Goal: Navigation & Orientation: Find specific page/section

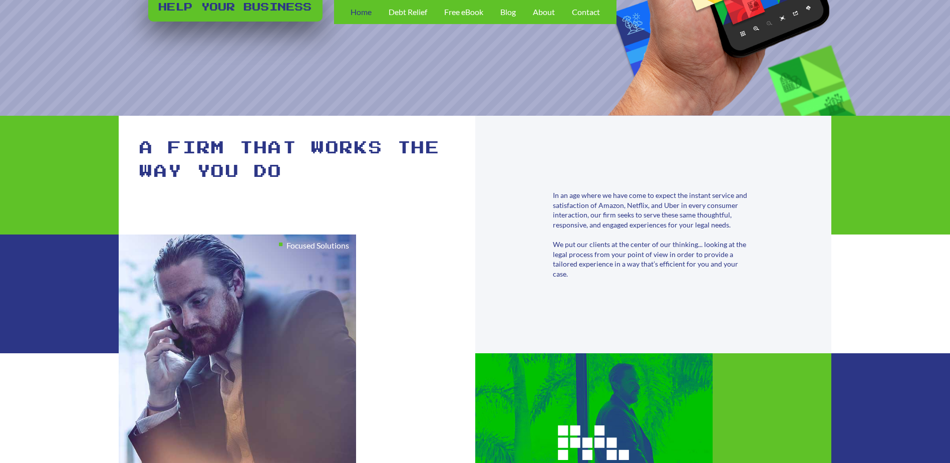
scroll to position [100, 0]
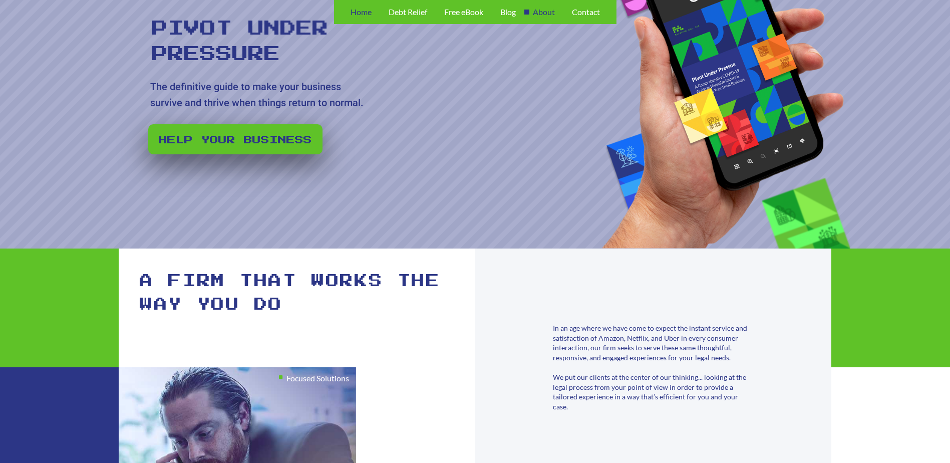
click at [541, 11] on span "About" at bounding box center [544, 12] width 22 height 8
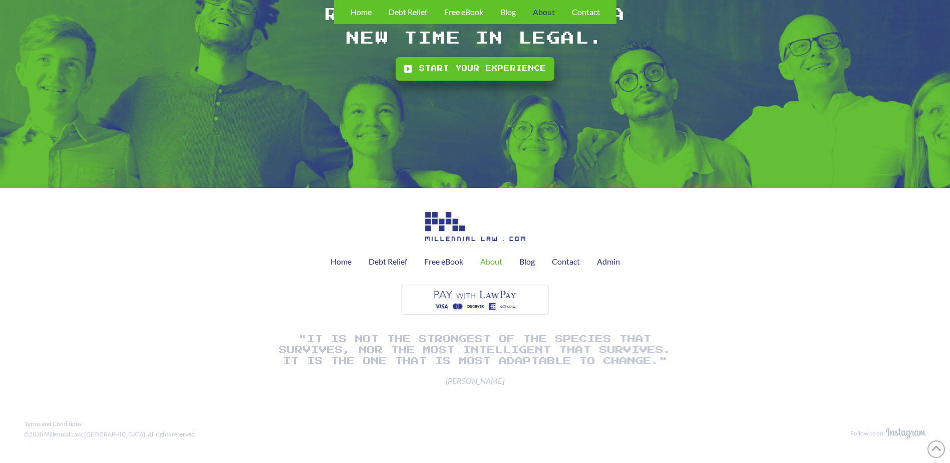
scroll to position [1318, 0]
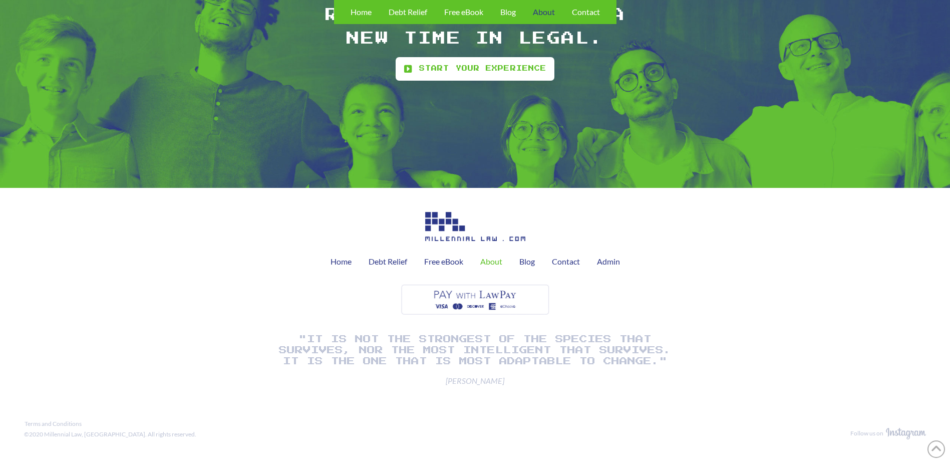
click at [486, 65] on span "Start your experience" at bounding box center [483, 69] width 128 height 10
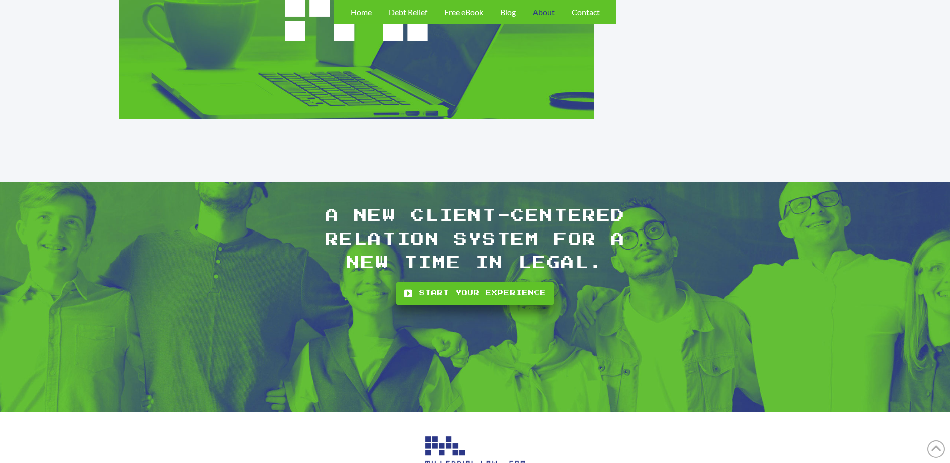
scroll to position [918, 0]
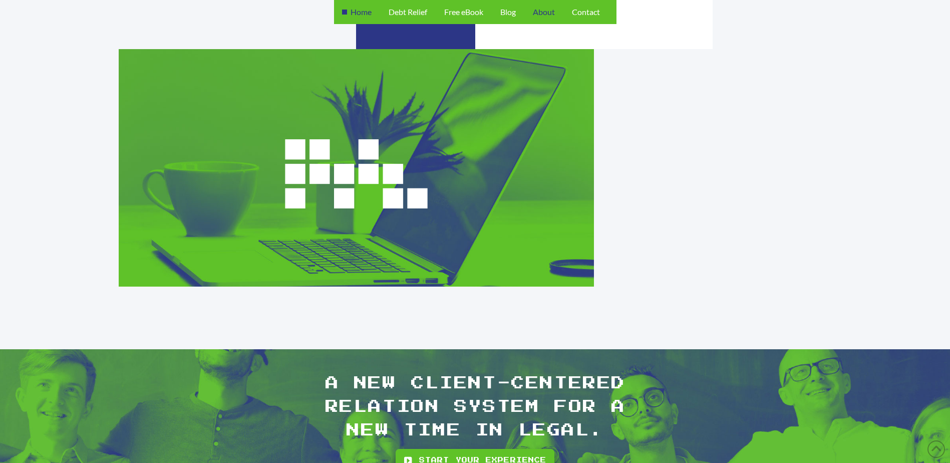
click at [350, 10] on span "Home" at bounding box center [360, 12] width 21 height 8
